Goal: Check status

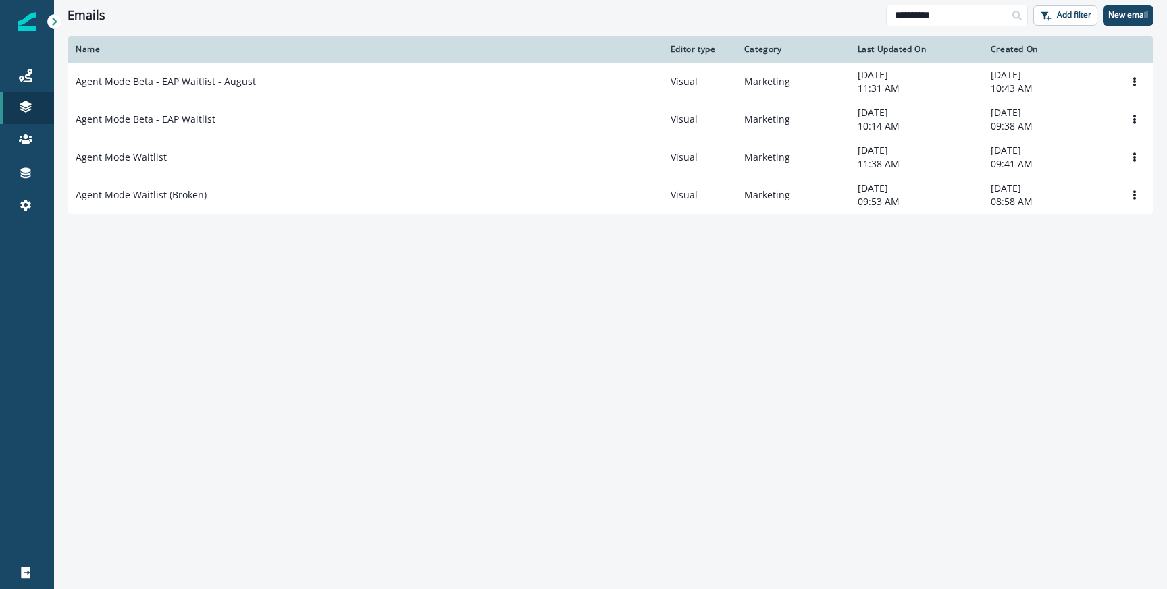
click at [735, 375] on div "Name Editor type Category Last Updated On Created On Agent Mode Beta - EAP Wait…" at bounding box center [610, 312] width 1113 height 552
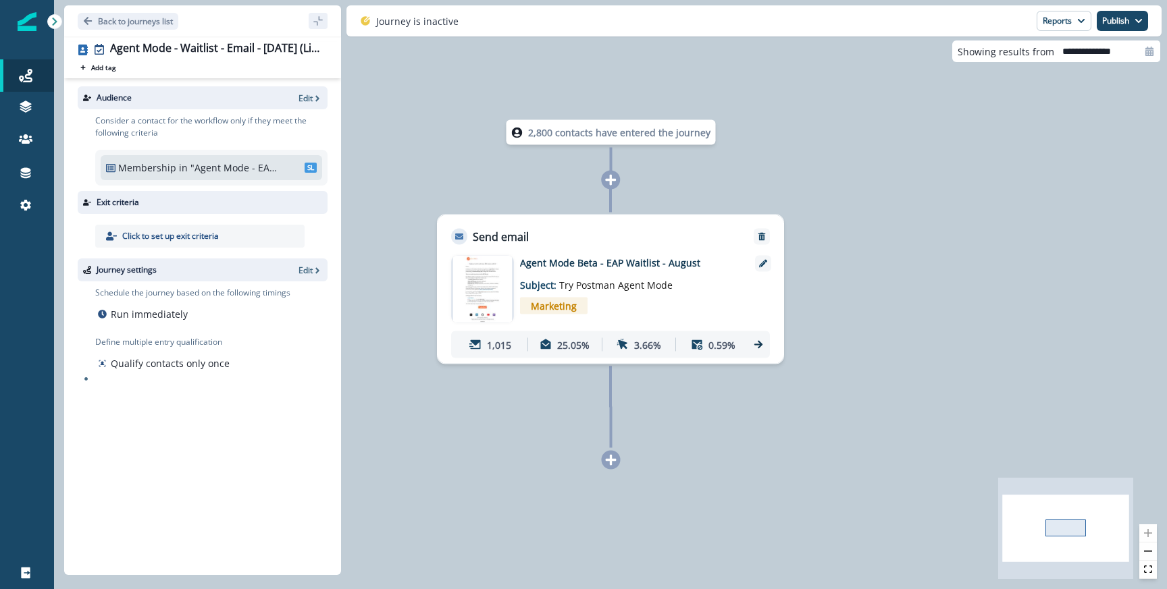
click at [555, 309] on span "Marketing" at bounding box center [554, 306] width 68 height 17
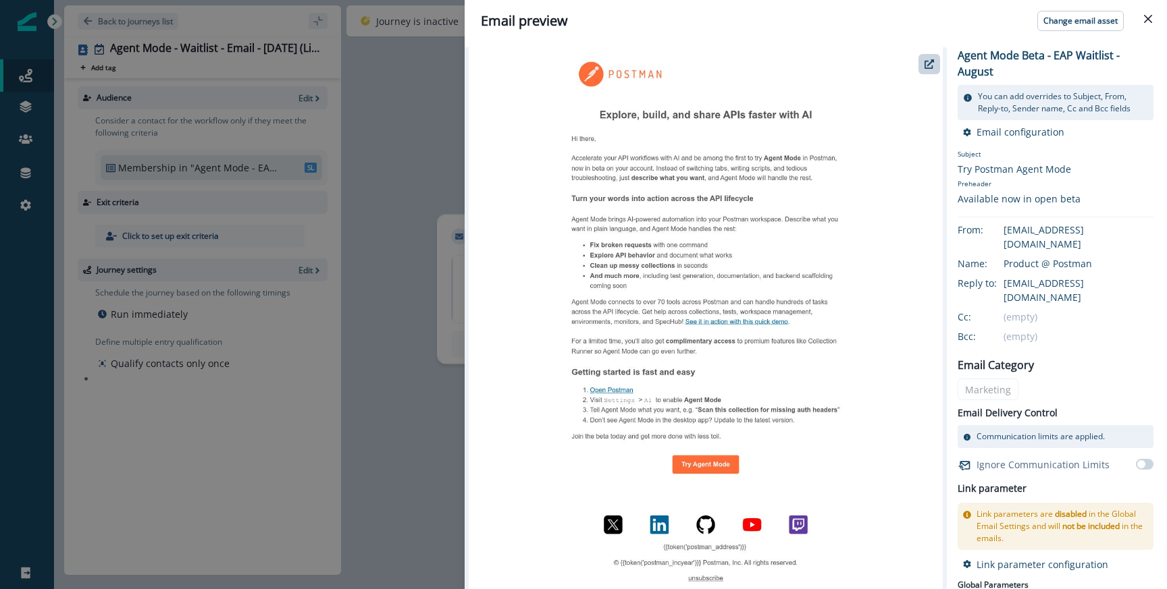
click at [448, 245] on div "Email preview Change email asset Agent Mode Beta - EAP Waitlist - August You ca…" at bounding box center [583, 294] width 1167 height 589
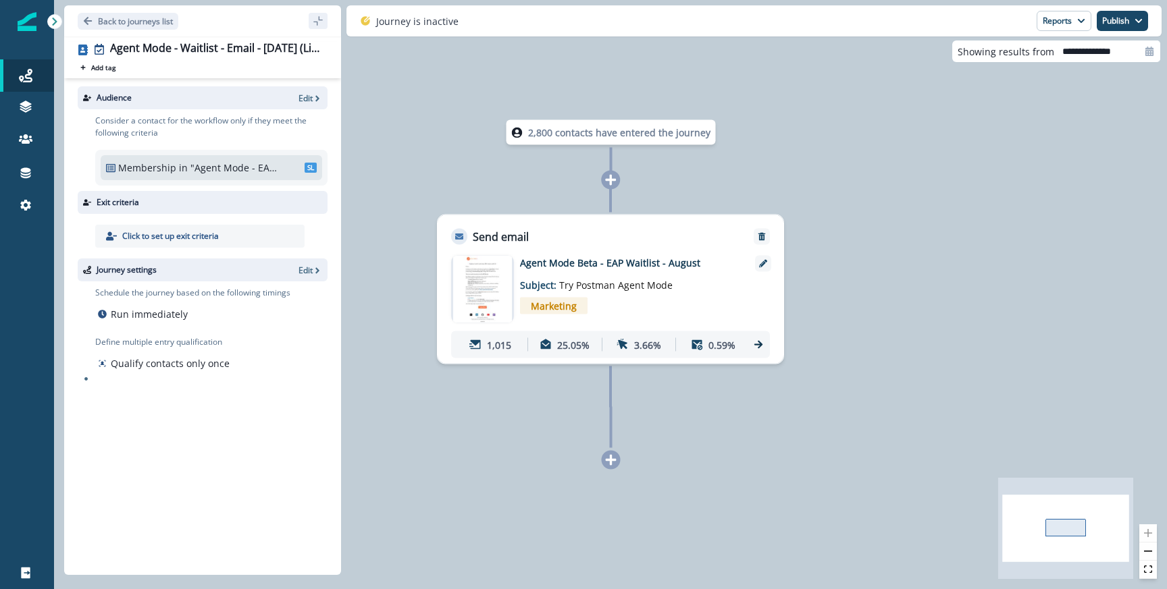
click at [764, 344] on div "1,015 25.05% 3.66% 0.59%" at bounding box center [610, 345] width 319 height 27
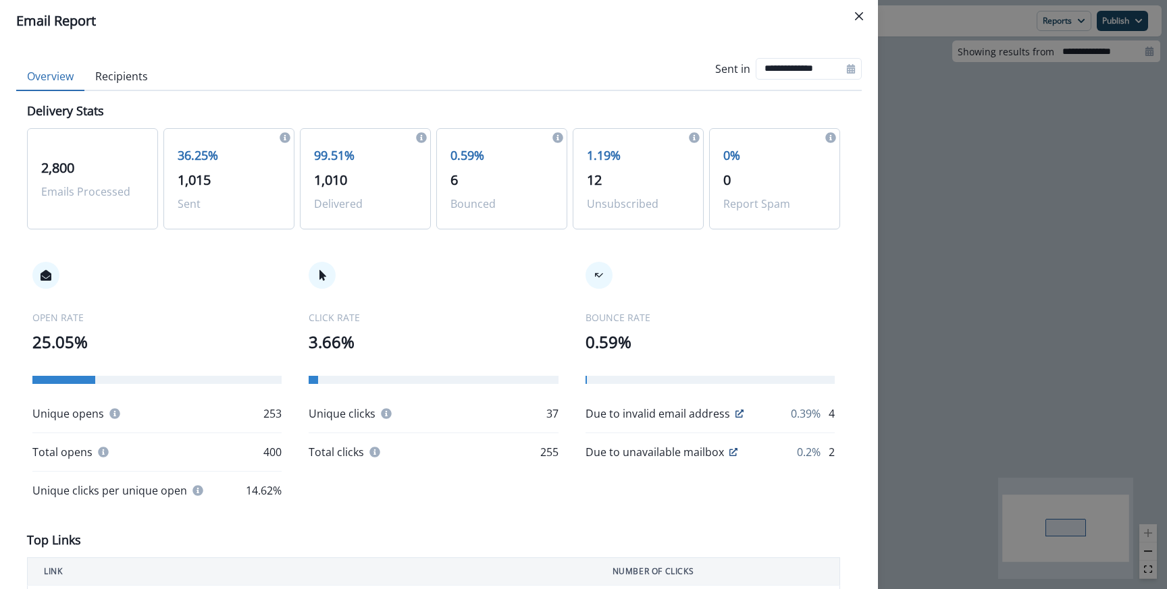
click at [70, 188] on p "Emails Processed" at bounding box center [92, 192] width 103 height 16
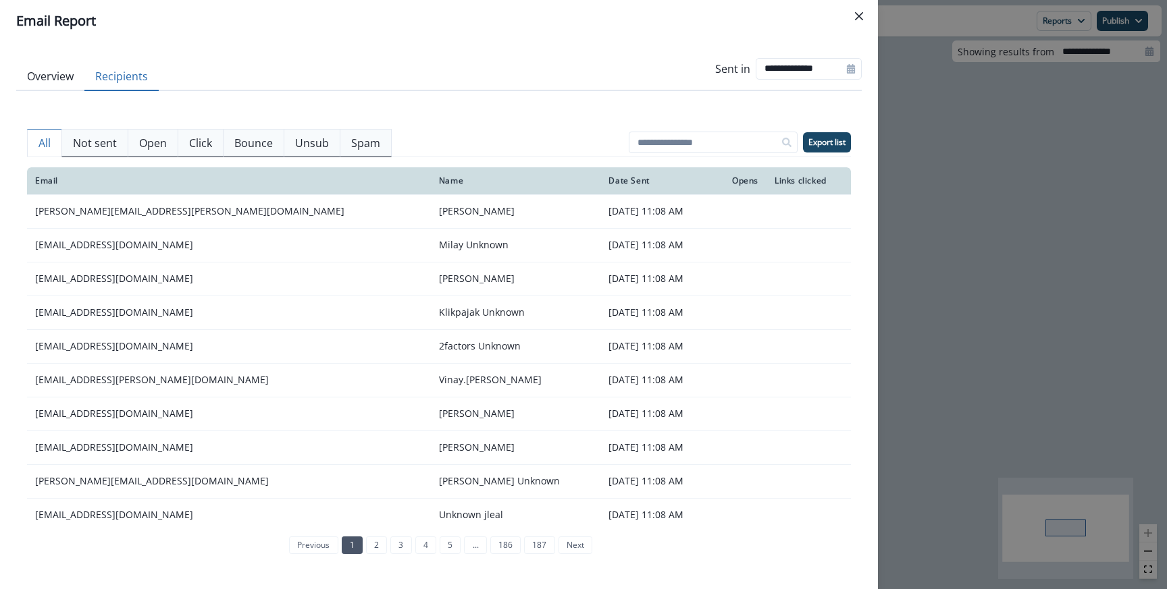
click at [148, 87] on button "Recipients" at bounding box center [121, 77] width 74 height 28
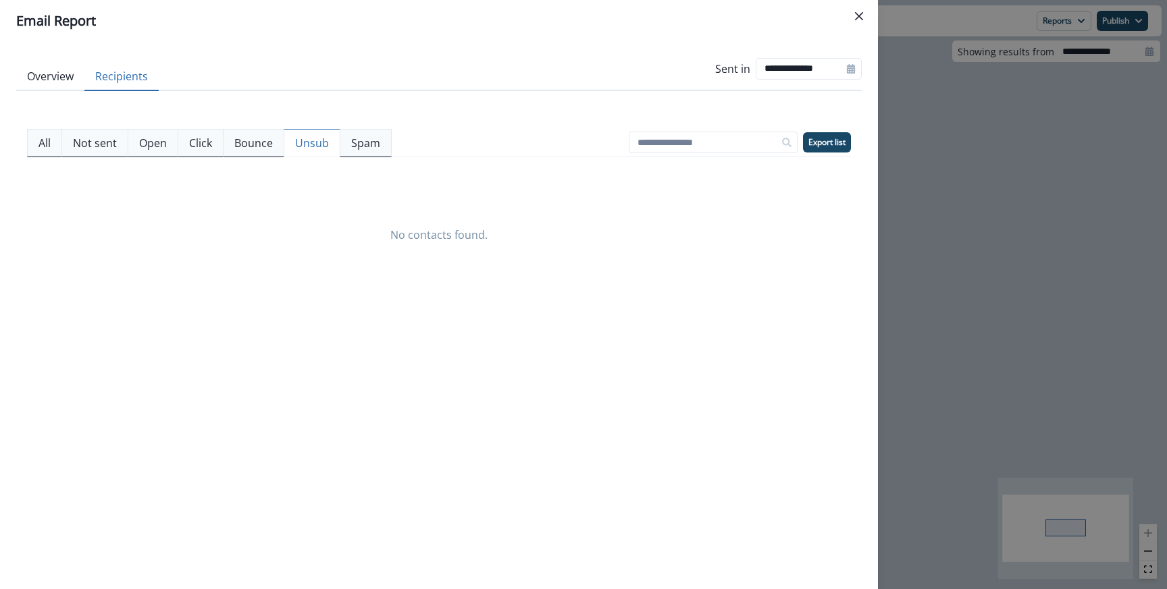
click at [304, 144] on p "Unsub" at bounding box center [312, 143] width 34 height 16
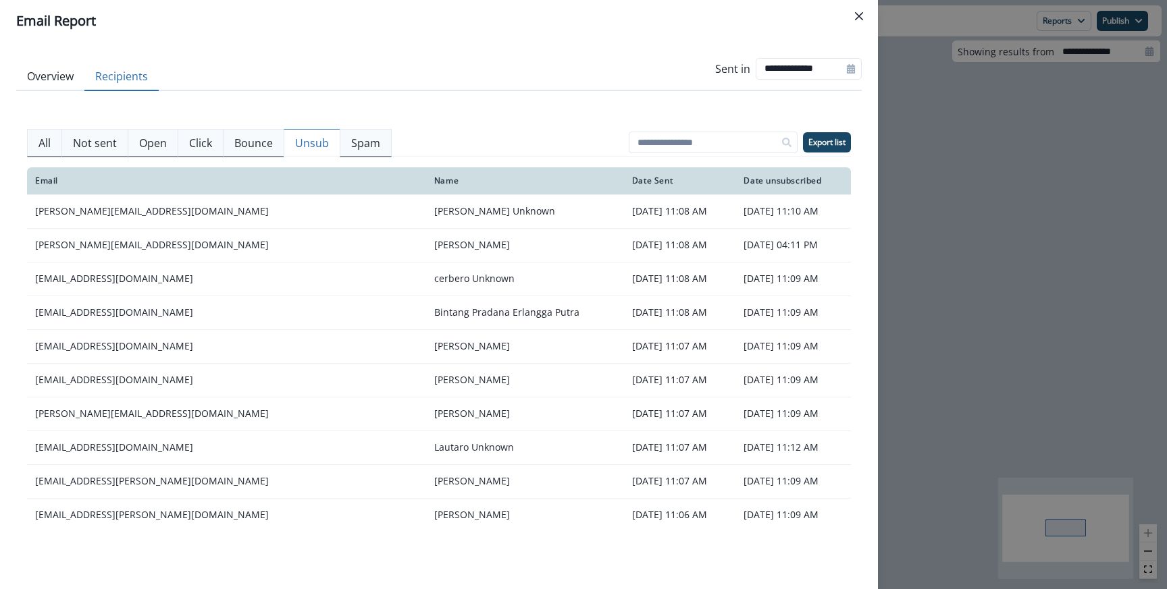
click at [356, 138] on p "Spam" at bounding box center [365, 143] width 29 height 16
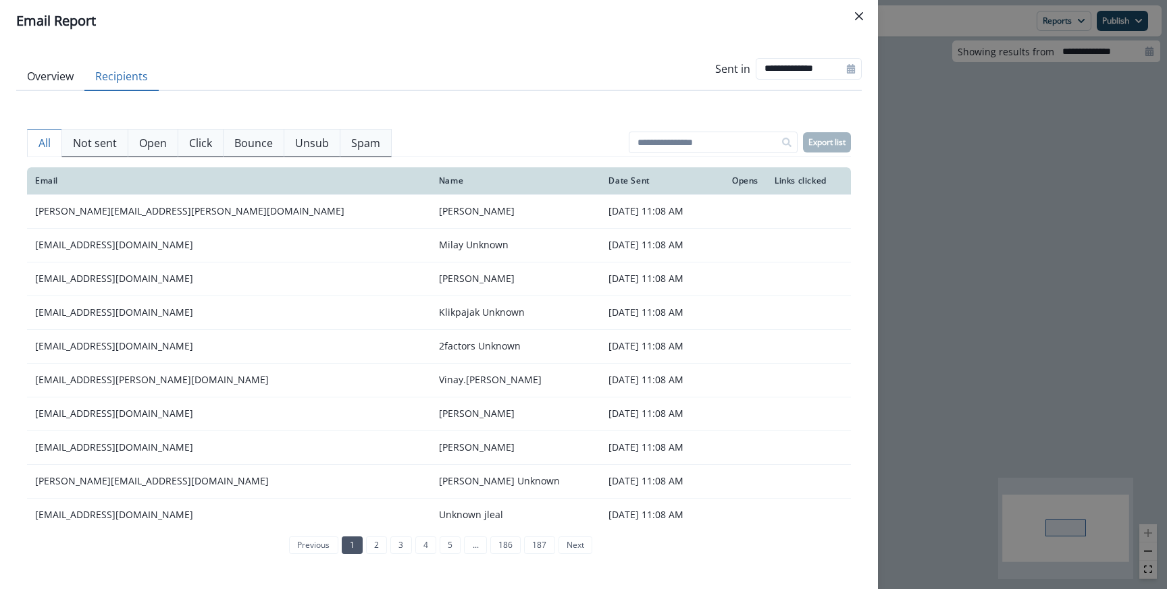
click at [37, 143] on button "All" at bounding box center [44, 143] width 35 height 28
click at [961, 174] on div "**********" at bounding box center [583, 294] width 1167 height 589
